Goal: Check status: Check status

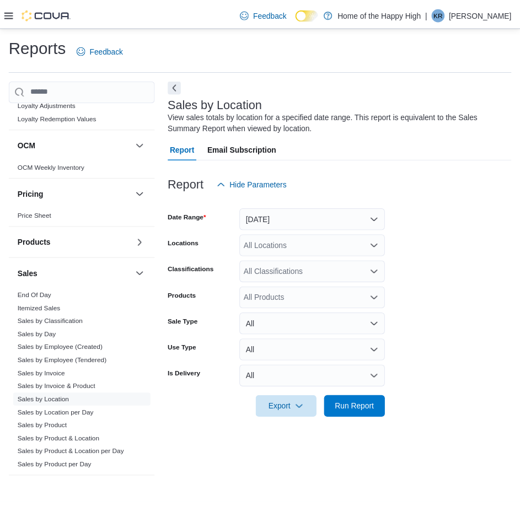
scroll to position [582, 0]
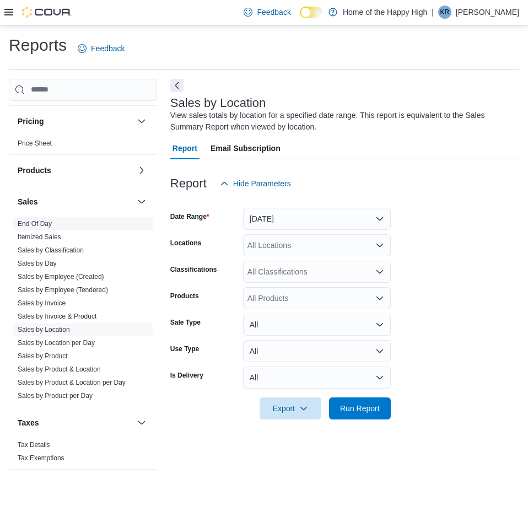
click at [34, 220] on link "End Of Day" at bounding box center [35, 224] width 34 height 8
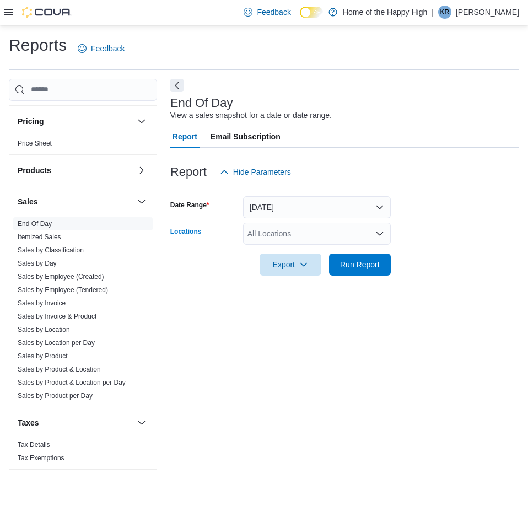
click at [287, 231] on div "All Locations" at bounding box center [317, 234] width 148 height 22
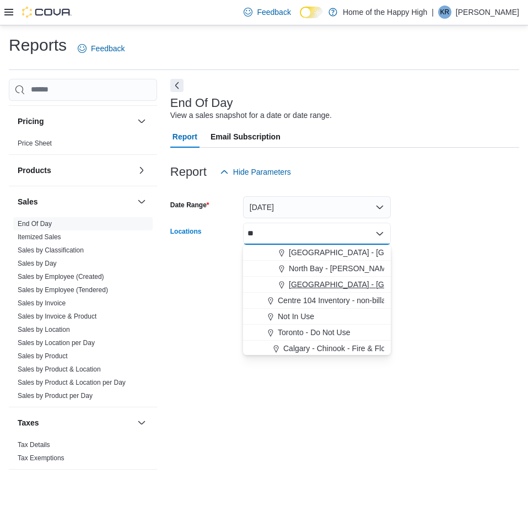
type input "**"
click at [317, 287] on span "[GEOGRAPHIC_DATA] - [GEOGRAPHIC_DATA] - Fire & Flower" at bounding box center [399, 284] width 221 height 11
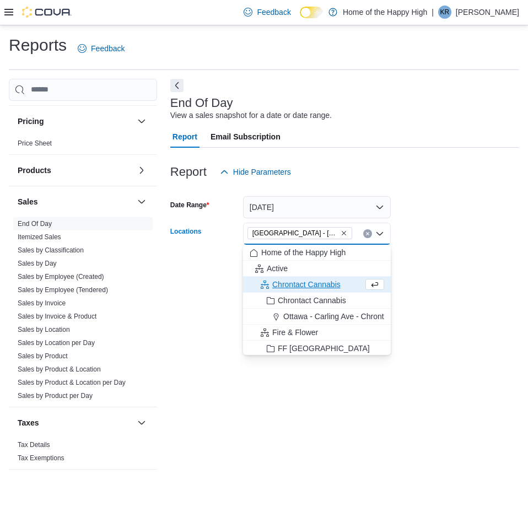
click at [417, 294] on div "End Of Day View a sales snapshot for a date or date range. Report Email Subscri…" at bounding box center [344, 280] width 349 height 402
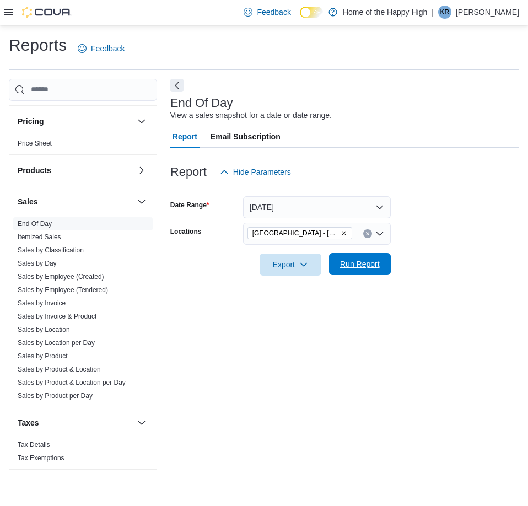
click at [369, 275] on span "Run Report" at bounding box center [360, 264] width 49 height 22
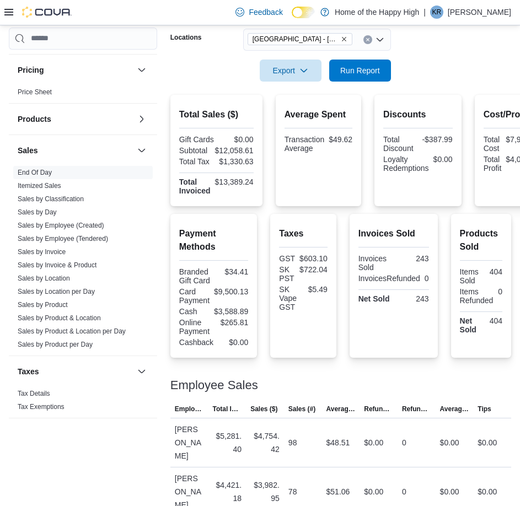
scroll to position [236, 0]
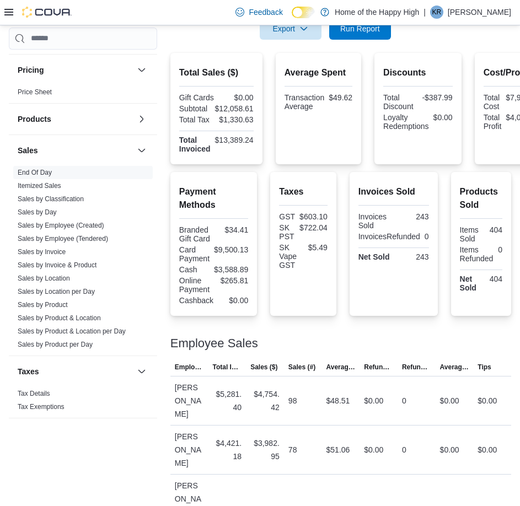
click at [237, 284] on div "$265.81" at bounding box center [232, 280] width 33 height 9
drag, startPoint x: 221, startPoint y: 270, endPoint x: 257, endPoint y: 271, distance: 35.9
click at [257, 271] on div "Payment Methods Branded Gift Card $34.41 Card Payment $9,500.13 Cash $3,588.89 …" at bounding box center [213, 244] width 87 height 144
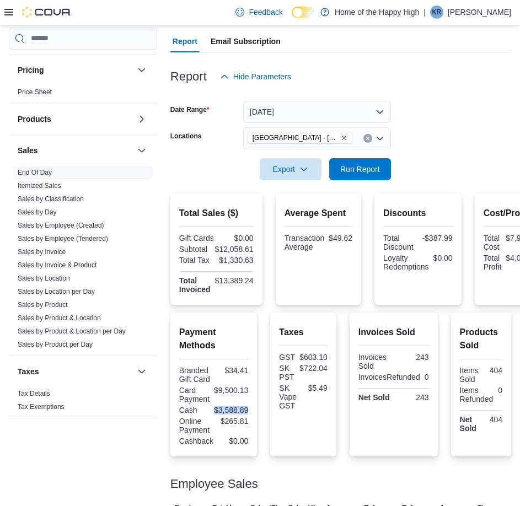
scroll to position [0, 0]
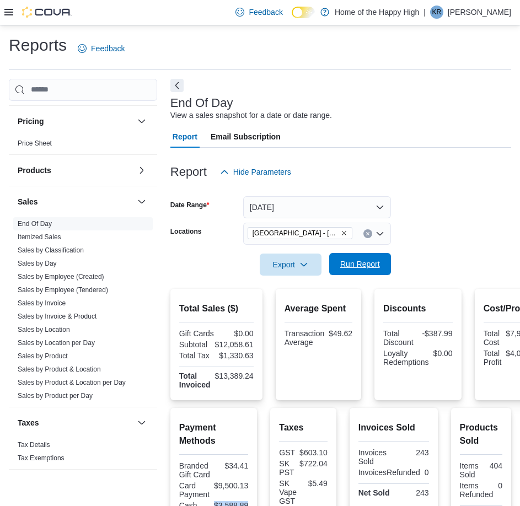
click at [364, 265] on span "Run Report" at bounding box center [360, 264] width 40 height 11
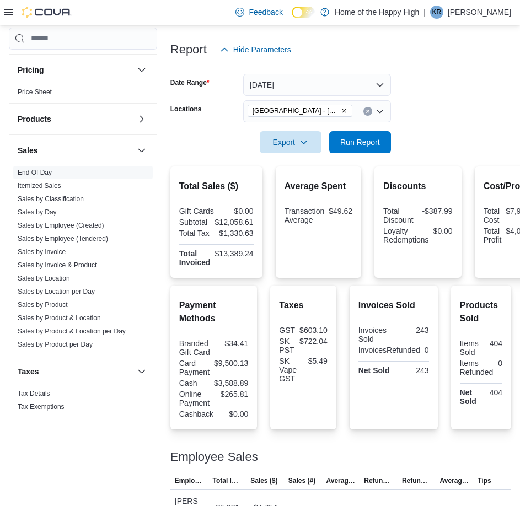
scroll to position [147, 0]
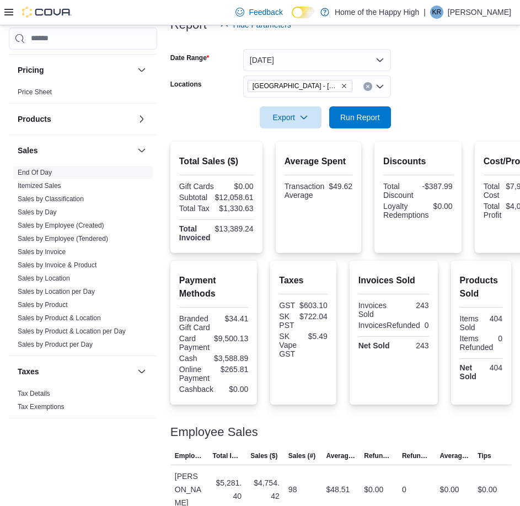
click at [248, 360] on div "$3,588.89" at bounding box center [231, 358] width 34 height 9
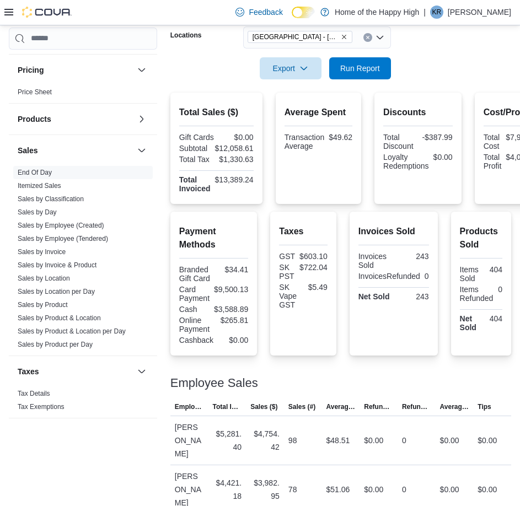
scroll to position [221, 0]
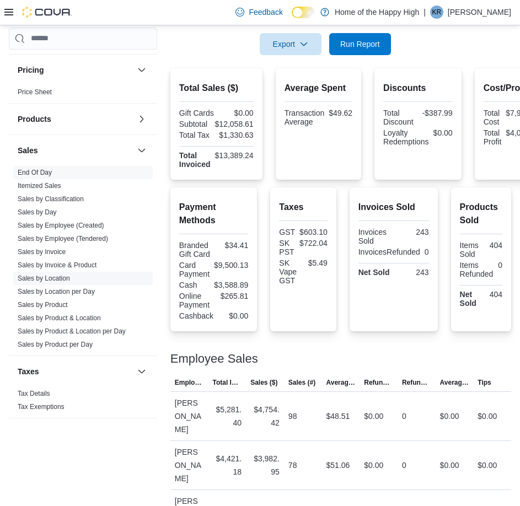
click at [58, 280] on link "Sales by Location" at bounding box center [44, 279] width 52 height 8
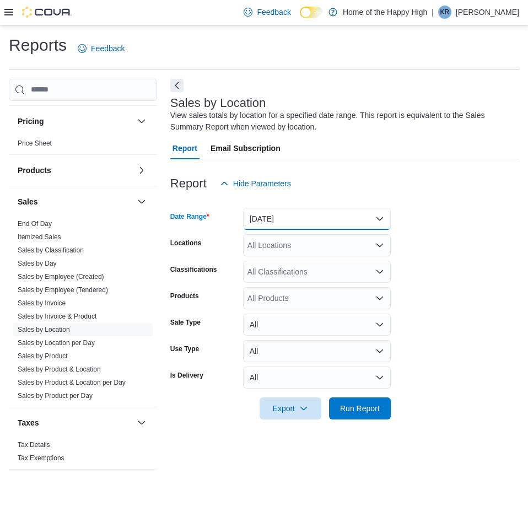
click at [330, 223] on button "[DATE]" at bounding box center [317, 219] width 148 height 22
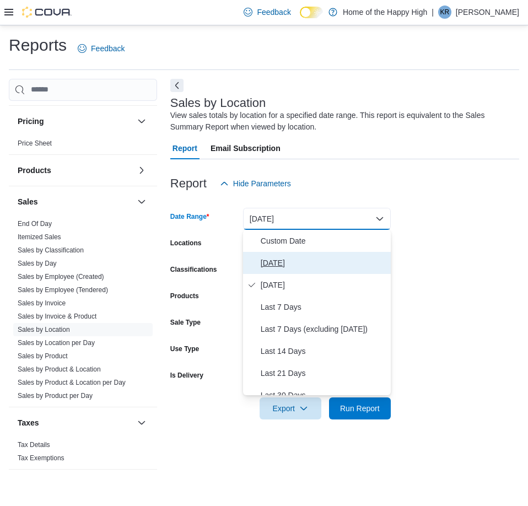
click at [303, 263] on span "[DATE]" at bounding box center [324, 262] width 126 height 13
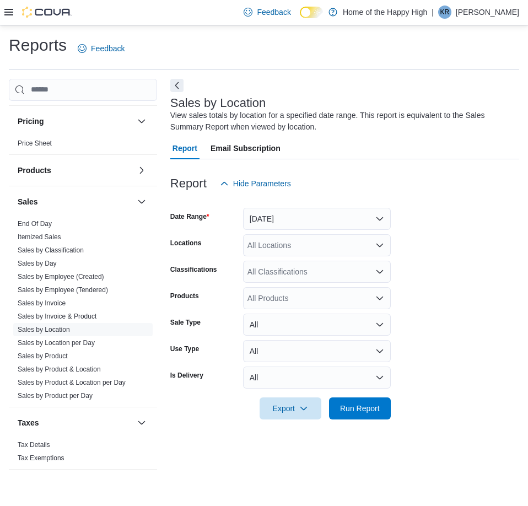
click at [304, 249] on div "All Locations" at bounding box center [317, 245] width 148 height 22
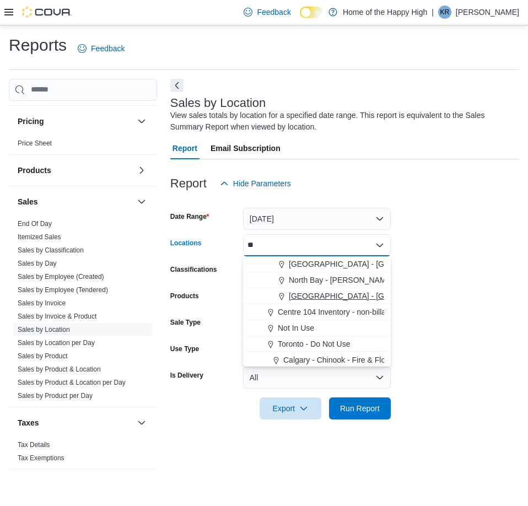
type input "**"
drag, startPoint x: 335, startPoint y: 293, endPoint x: 430, endPoint y: 306, distance: 95.7
click at [336, 293] on span "[GEOGRAPHIC_DATA] - [GEOGRAPHIC_DATA] - Fire & Flower" at bounding box center [399, 296] width 221 height 11
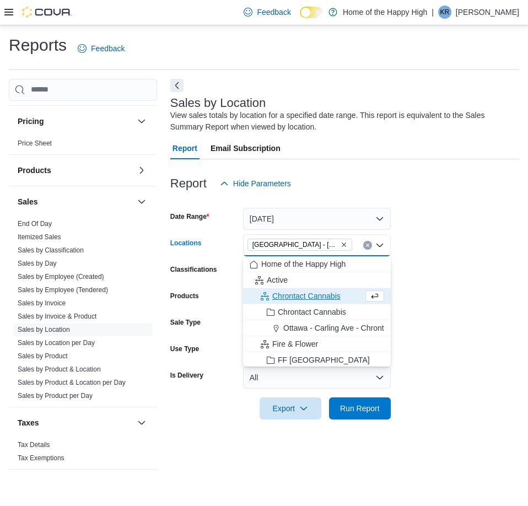
click at [447, 309] on form "Date Range [DATE] Locations [GEOGRAPHIC_DATA] - [GEOGRAPHIC_DATA] - Fire & Flow…" at bounding box center [344, 307] width 349 height 225
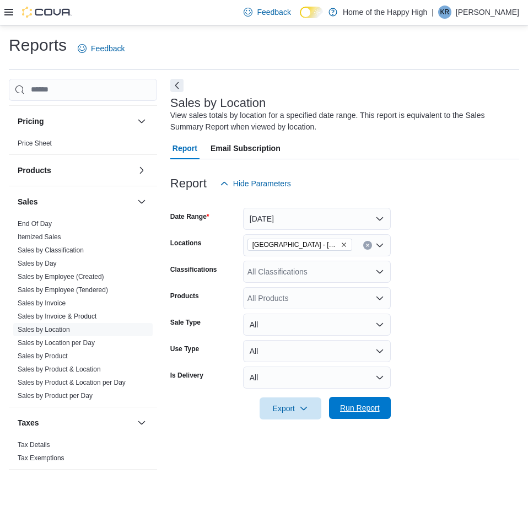
drag, startPoint x: 348, startPoint y: 410, endPoint x: 349, endPoint y: 398, distance: 12.1
click at [348, 409] on span "Run Report" at bounding box center [360, 408] width 40 height 11
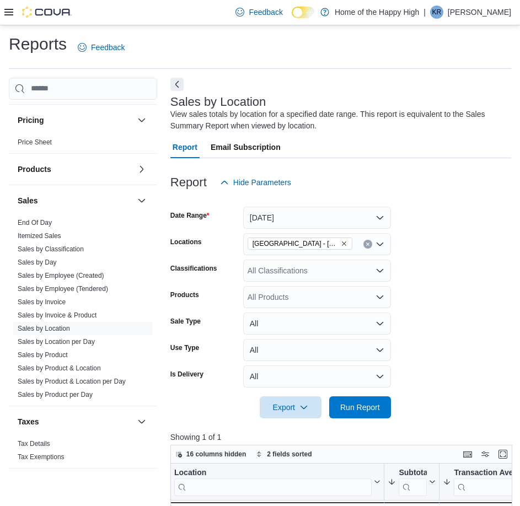
scroll to position [353, 0]
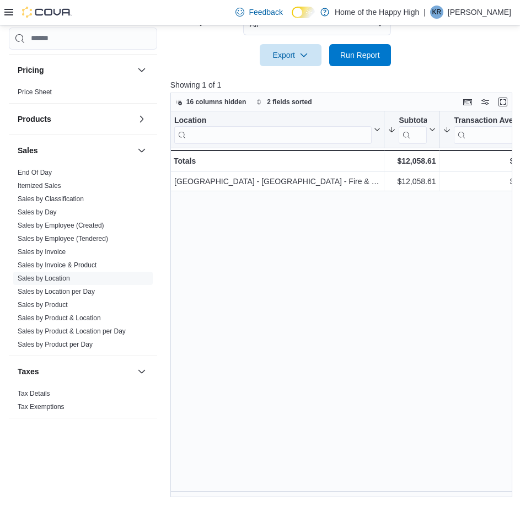
drag, startPoint x: 409, startPoint y: 357, endPoint x: 373, endPoint y: 429, distance: 80.4
click at [411, 357] on div "Location Click to view column header actions Subtotal Sorted by Transaction Ave…" at bounding box center [343, 304] width 346 height 386
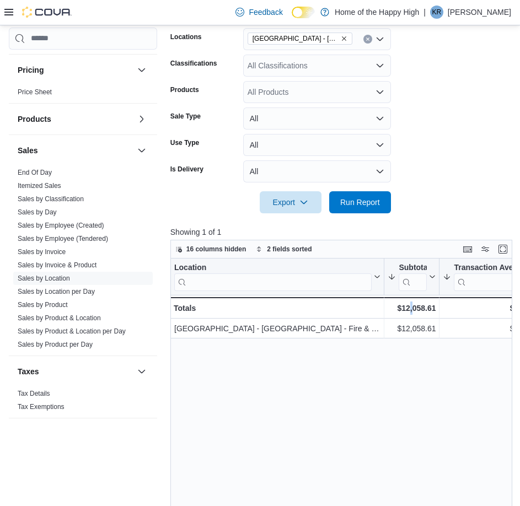
scroll to position [0, 0]
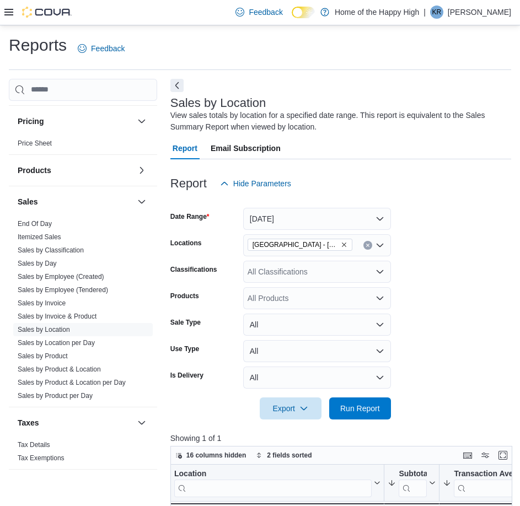
click at [343, 248] on icon "Remove North Battleford - Elkadri Plaza - Fire & Flower from selection in this …" at bounding box center [344, 245] width 7 height 7
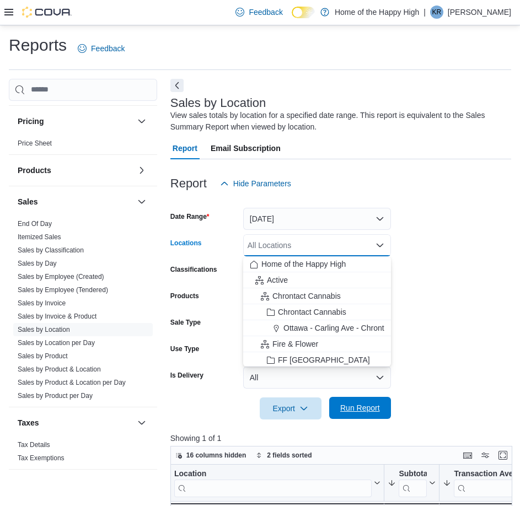
click at [371, 412] on span "Run Report" at bounding box center [360, 408] width 49 height 22
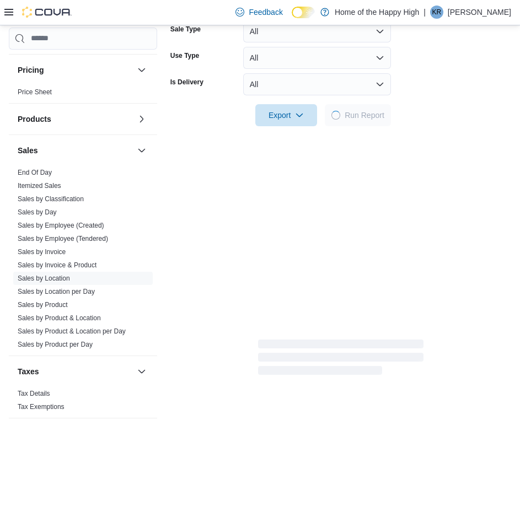
scroll to position [294, 0]
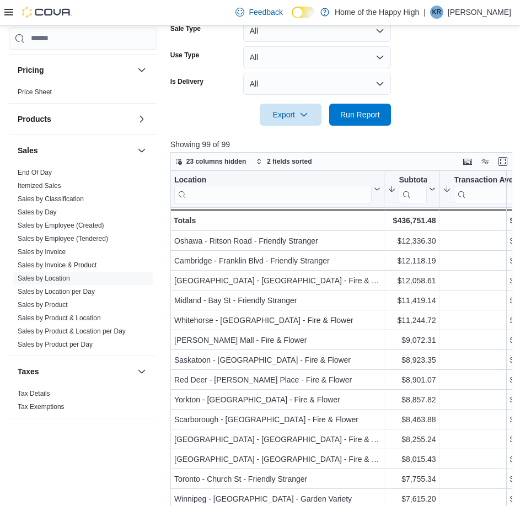
click at [501, 10] on p "[PERSON_NAME]" at bounding box center [479, 12] width 63 height 13
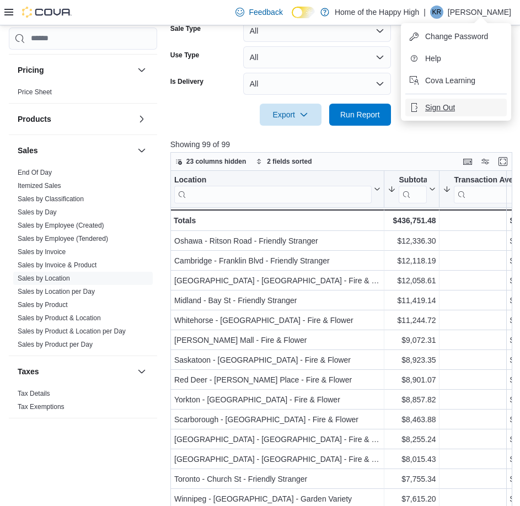
click at [443, 110] on span "Sign Out" at bounding box center [440, 107] width 30 height 11
